Goal: Task Accomplishment & Management: Use online tool/utility

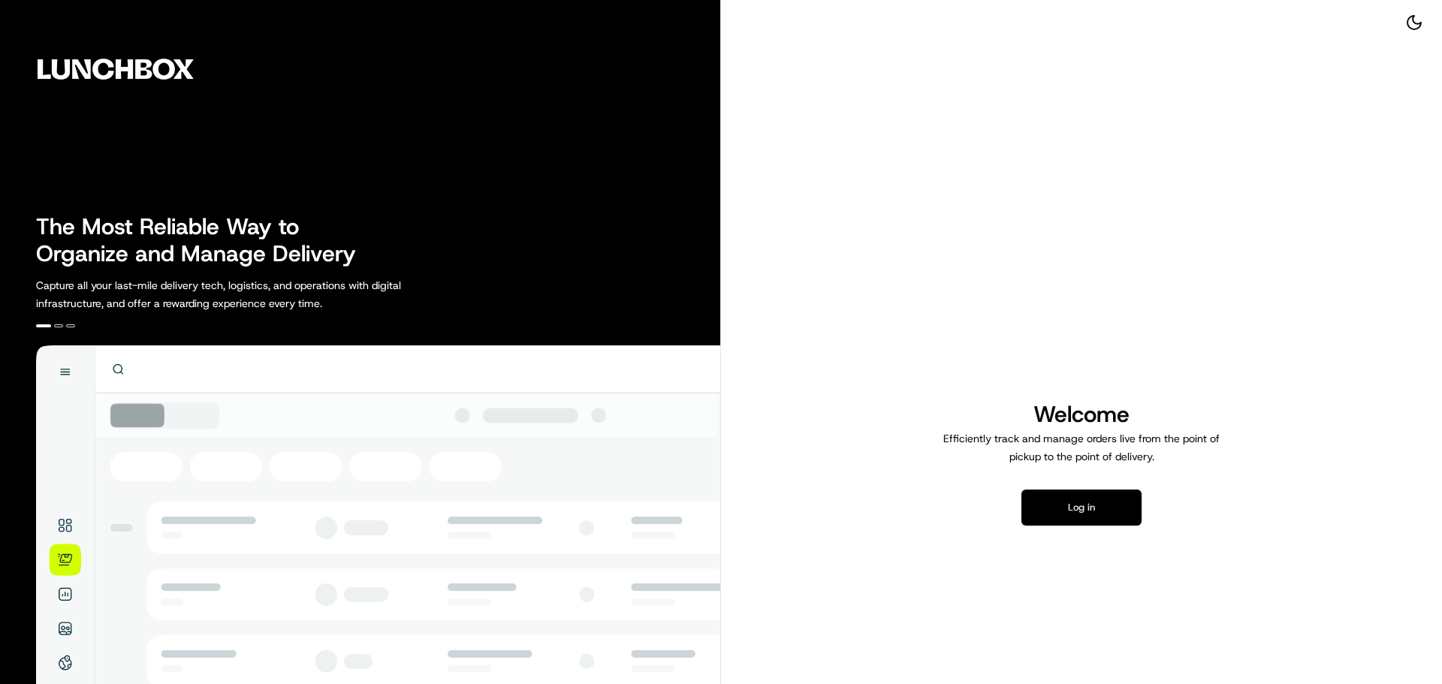
click at [1040, 499] on button "Log in" at bounding box center [1081, 508] width 120 height 36
